Goal: Information Seeking & Learning: Learn about a topic

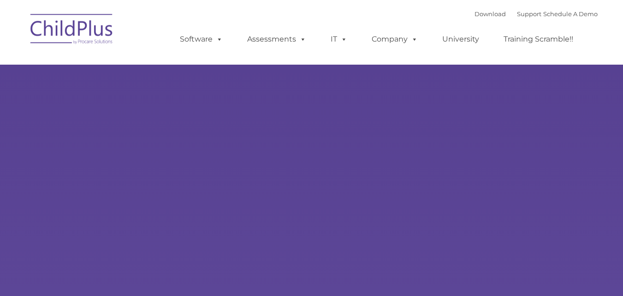
select select "MEDIUM"
type input ""
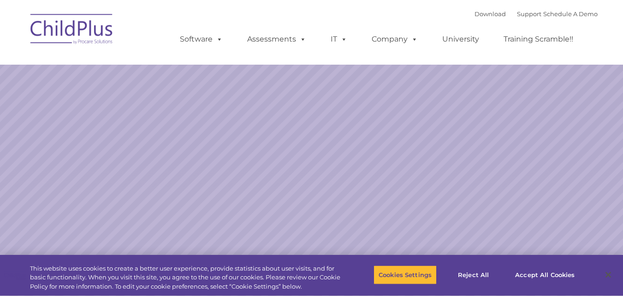
select select "MEDIUM"
